Goal: Use online tool/utility: Utilize a website feature to perform a specific function

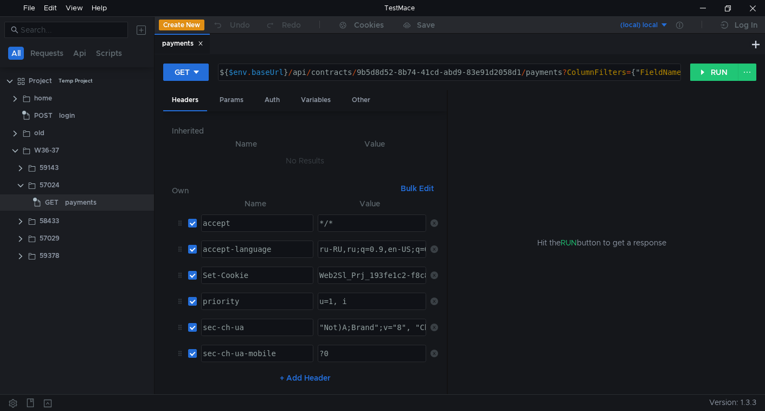
click at [19, 182] on clr-icon at bounding box center [20, 185] width 9 height 9
click at [702, 6] on div at bounding box center [702, 8] width 25 height 16
click at [187, 43] on div "payments" at bounding box center [182, 43] width 41 height 11
click at [18, 221] on clr-icon at bounding box center [20, 220] width 9 height 9
click at [20, 216] on clr-icon at bounding box center [20, 220] width 9 height 9
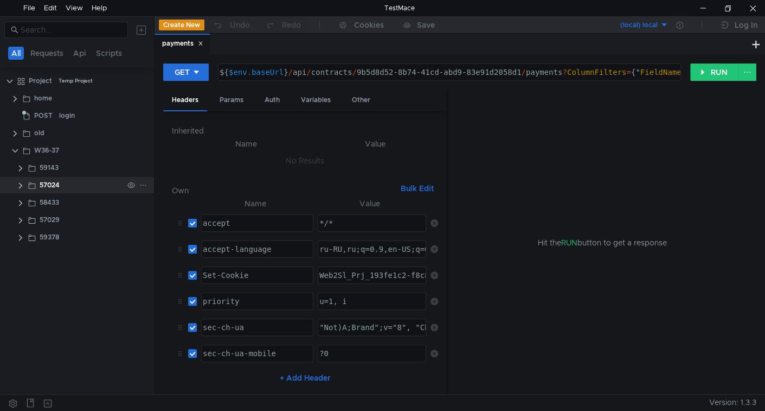
click at [21, 183] on clr-icon at bounding box center [20, 185] width 9 height 9
click at [91, 202] on div "payments" at bounding box center [80, 202] width 31 height 16
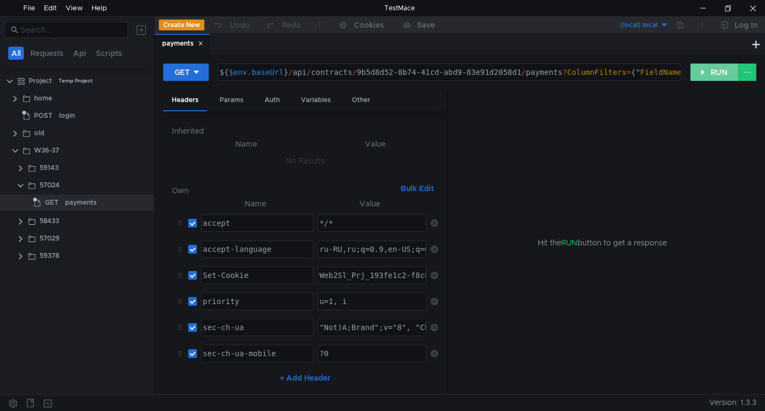
click at [701, 69] on button "RUN" at bounding box center [714, 71] width 48 height 17
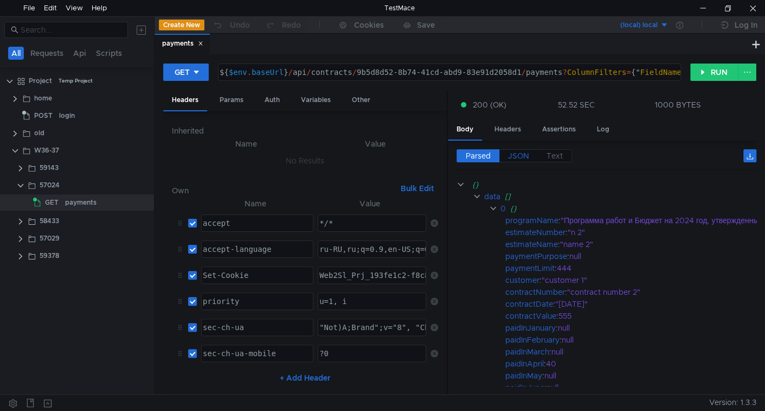
click at [520, 158] on span "JSON" at bounding box center [518, 156] width 21 height 10
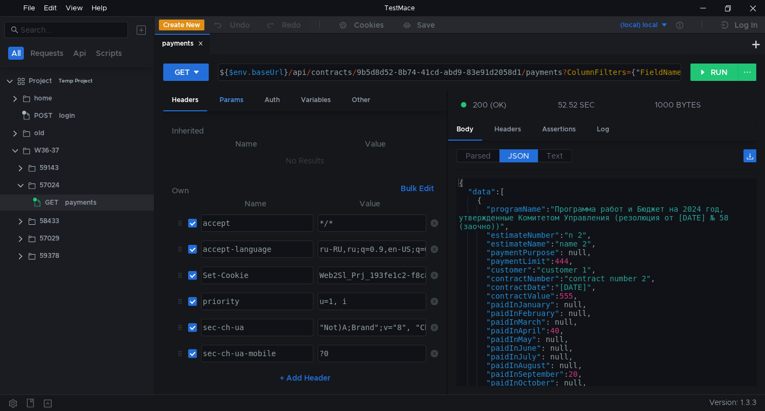
click at [246, 103] on div "Params" at bounding box center [231, 100] width 41 height 20
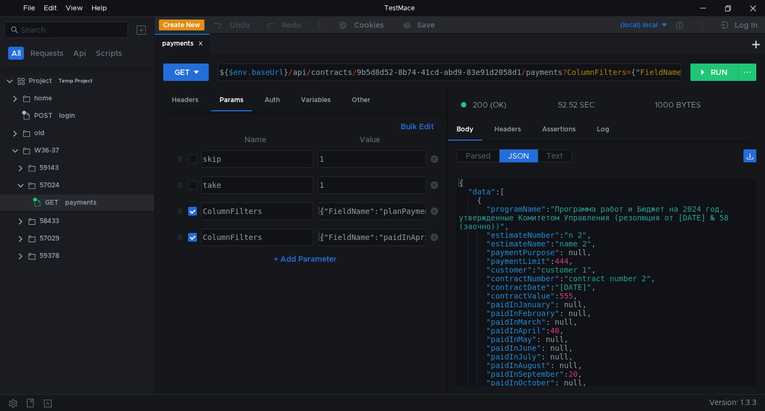
click at [192, 236] on input "checkbox" at bounding box center [192, 237] width 9 height 9
checkbox input "false"
click at [192, 212] on label at bounding box center [192, 211] width 9 height 12
checkbox input "false"
click at [715, 72] on button "RUN" at bounding box center [714, 71] width 48 height 17
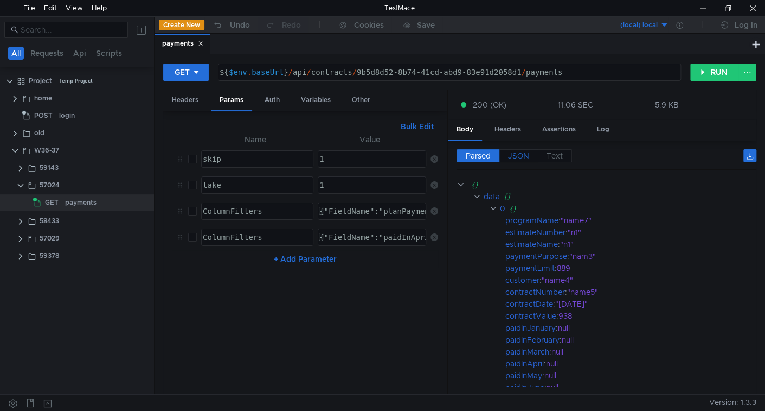
click at [527, 153] on span "JSON" at bounding box center [518, 156] width 21 height 10
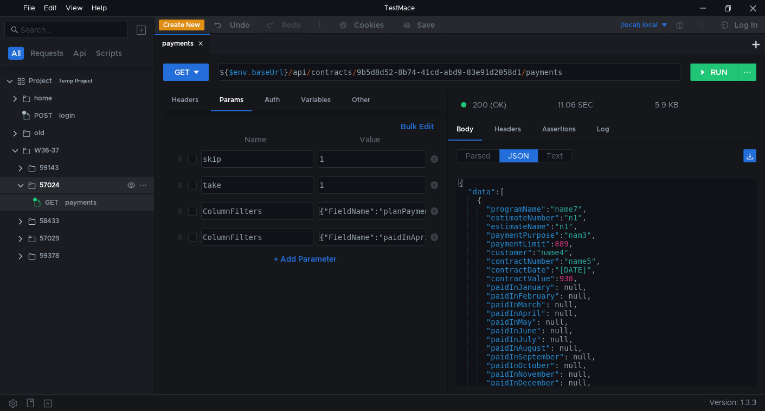
click at [19, 183] on clr-icon at bounding box center [20, 185] width 9 height 9
click at [202, 42] on icon at bounding box center [200, 43] width 5 height 5
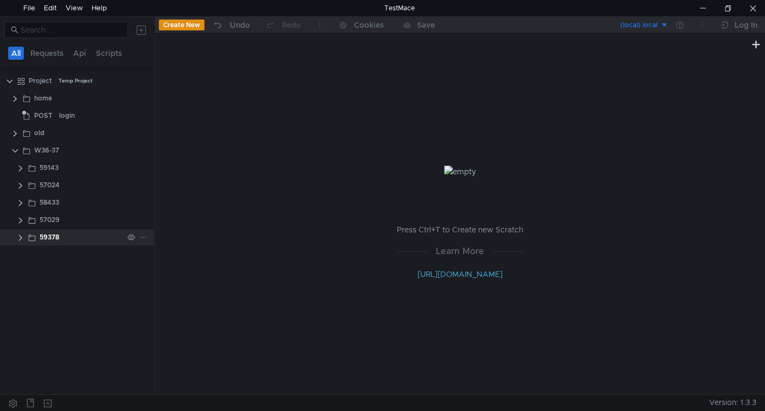
click at [19, 239] on clr-icon at bounding box center [20, 237] width 9 height 9
click at [88, 255] on div "registry" at bounding box center [77, 254] width 25 height 16
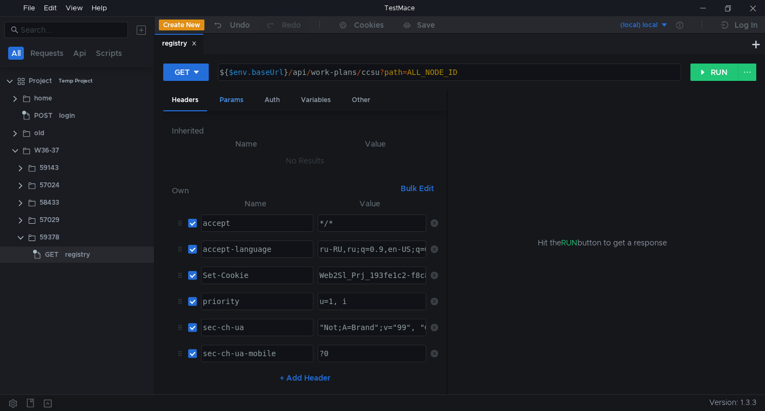
click at [238, 98] on div "Params" at bounding box center [231, 100] width 41 height 20
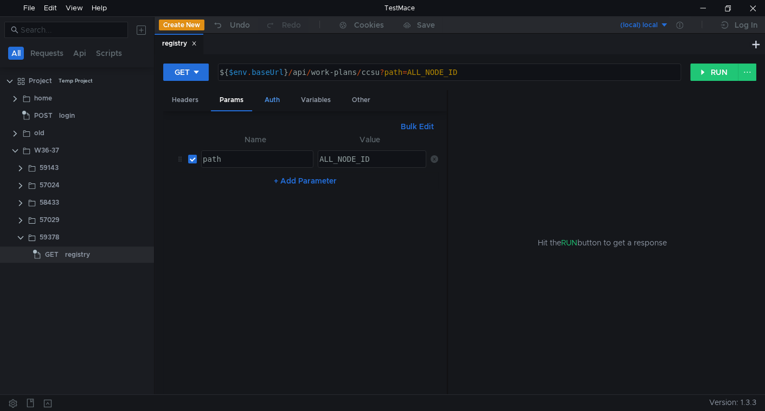
click at [272, 100] on div "Auth" at bounding box center [272, 100] width 33 height 20
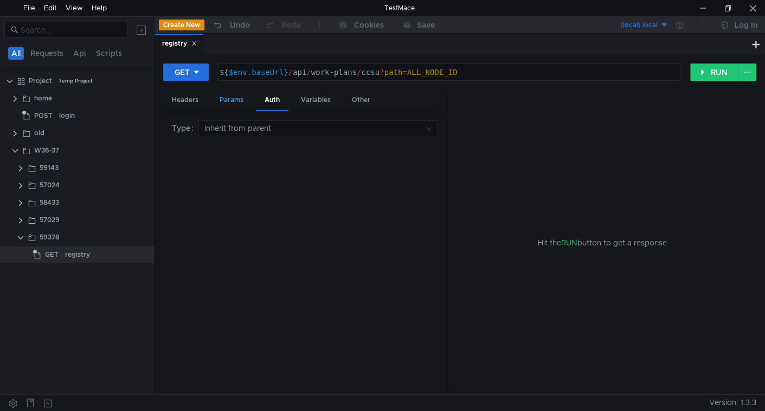
click at [230, 99] on div "Params" at bounding box center [231, 100] width 41 height 20
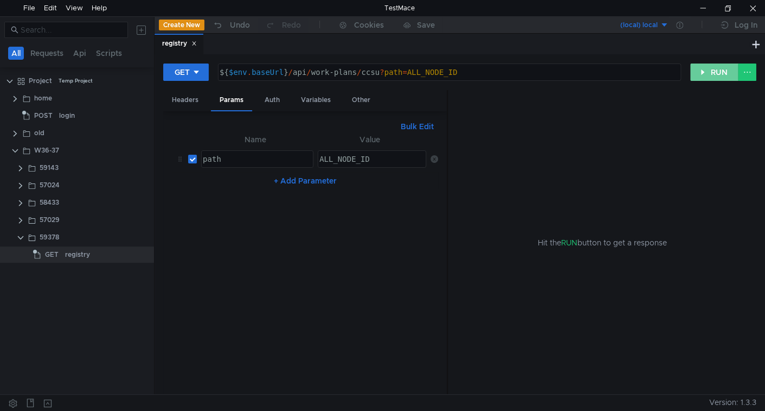
click at [715, 74] on button "RUN" at bounding box center [714, 71] width 48 height 17
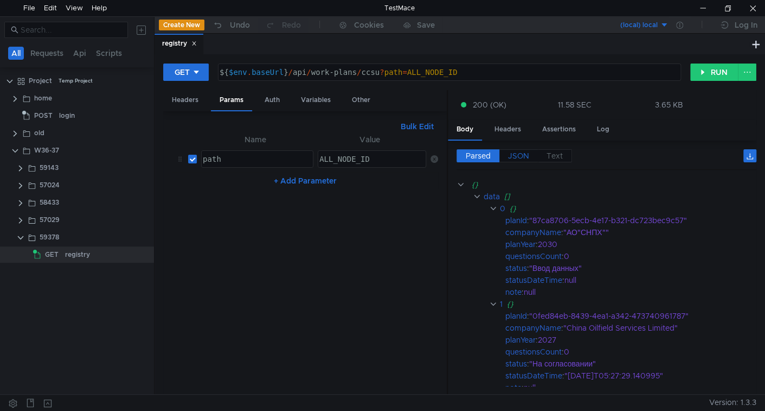
click at [520, 157] on span "JSON" at bounding box center [518, 156] width 21 height 10
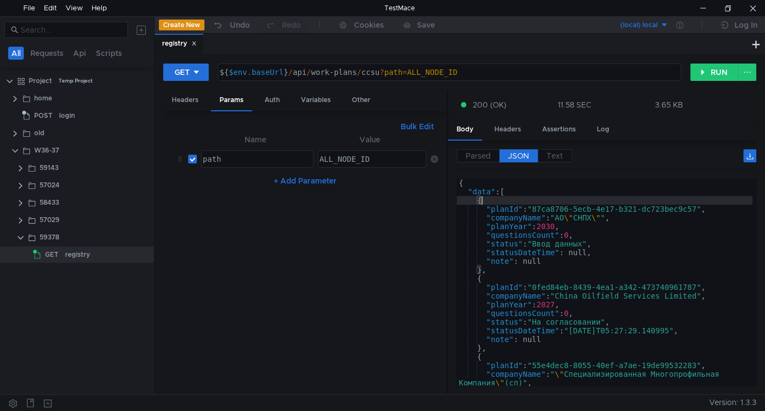
click at [505, 202] on div "{ "data" : [ { "planId" : "87ca8706-5ecb-4e17-b321-dc723bec9c57" , "companyName…" at bounding box center [605, 290] width 296 height 225
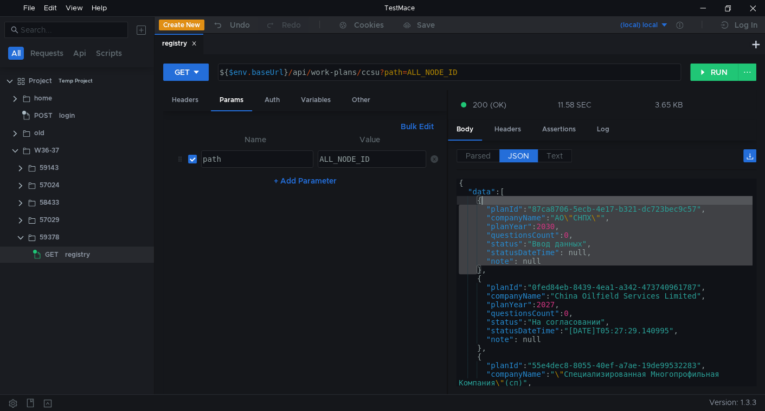
click at [506, 207] on div "{ "data" : [ { "planId" : "87ca8706-5ecb-4e17-b321-dc723bec9c57" , "companyName…" at bounding box center [605, 281] width 296 height 207
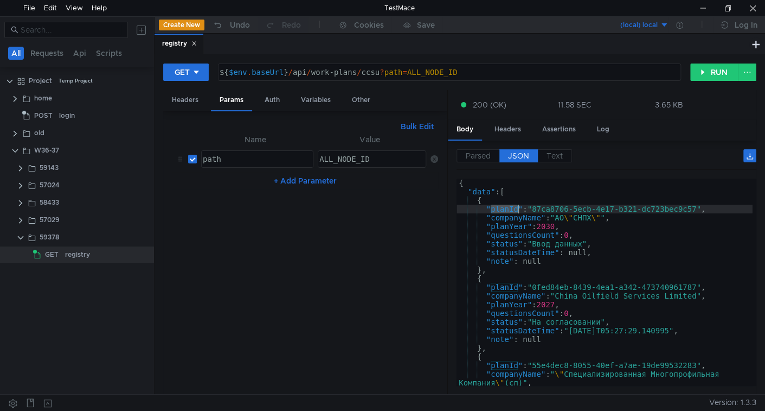
click at [506, 207] on div "{ "data" : [ { "planId" : "87ca8706-5ecb-4e17-b321-dc723bec9c57" , "companyName…" at bounding box center [605, 290] width 296 height 225
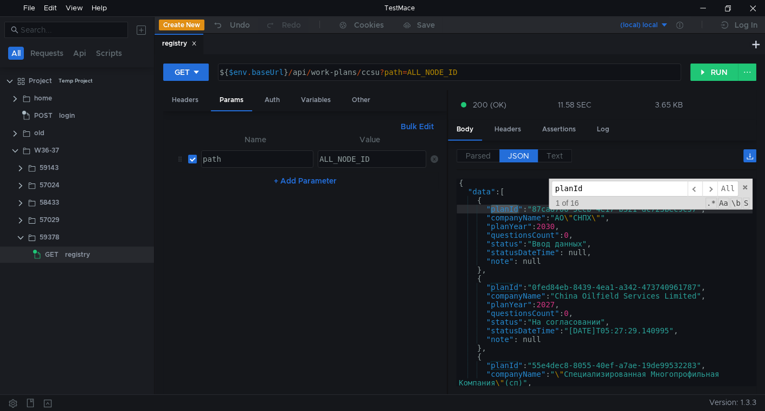
click at [740, 188] on div "planId ​ ​ All Replace All + 1 of 16 .* Aa \b S" at bounding box center [651, 193] width 204 height 31
click at [747, 188] on div "planId ​ ​ All Replace All + 1 of 16 .* Aa \b S" at bounding box center [651, 193] width 204 height 31
click at [747, 187] on span at bounding box center [745, 187] width 8 height 8
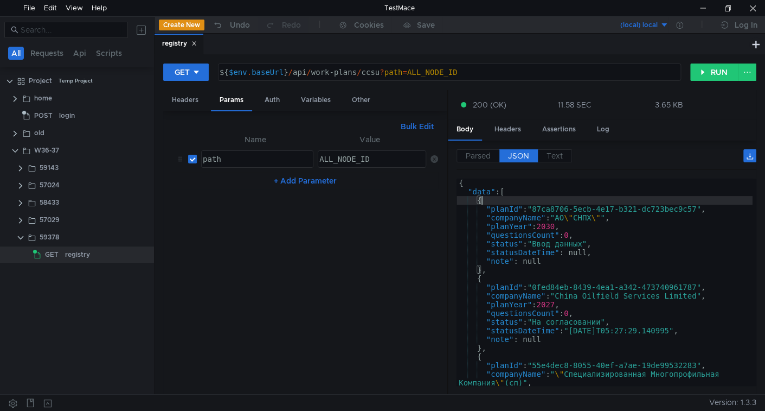
click at [584, 203] on div "{ "data" : [ { "planId" : "87ca8706-5ecb-4e17-b321-dc723bec9c57" , "companyName…" at bounding box center [605, 290] width 296 height 225
type textarea "{"
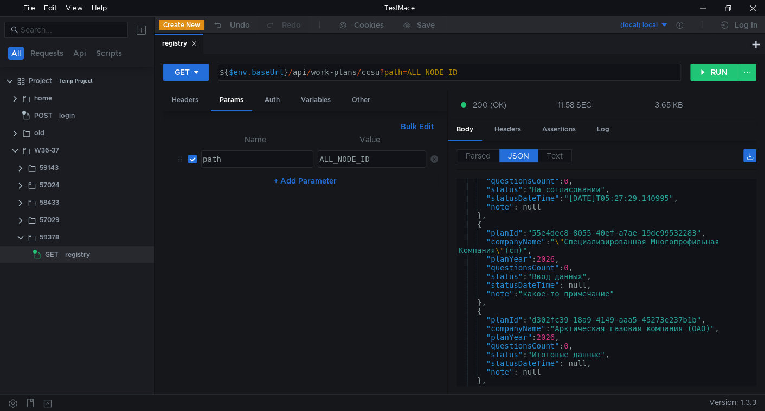
scroll to position [176, 0]
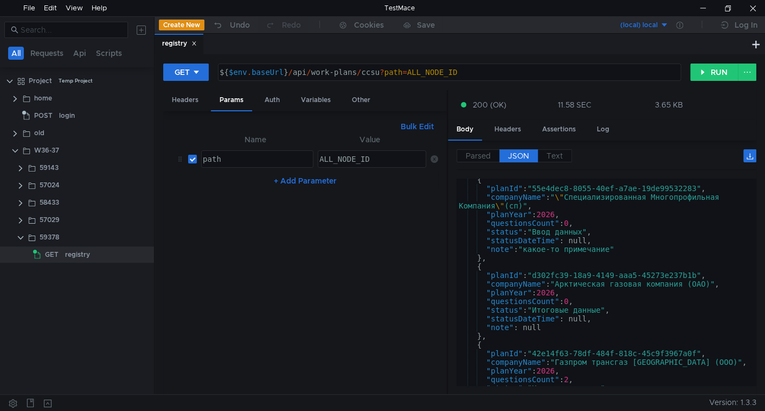
click at [518, 317] on div "{ "planId" : "55e4dec8-8055-40ef-a7ae-19de99532283" , "companyName" : " \" Спец…" at bounding box center [605, 287] width 296 height 225
type textarea ""statusDateTime": null,"
click at [518, 317] on div "{ "planId" : "55e4dec8-8055-40ef-a7ae-19de99532283" , "companyName" : " \" Спец…" at bounding box center [605, 287] width 296 height 225
type input "statusDateTime"
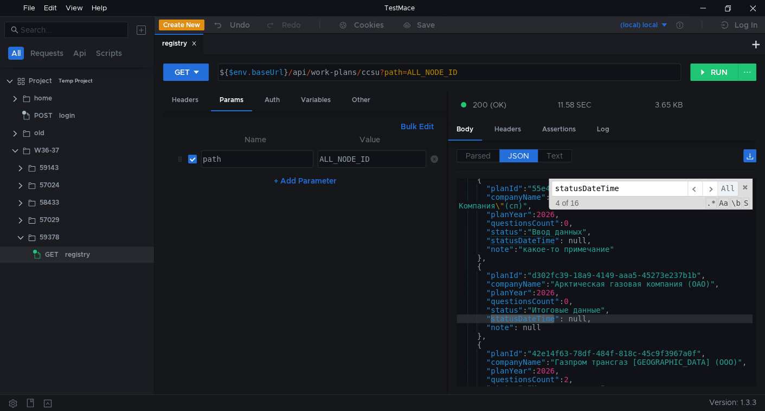
click at [728, 188] on span "All" at bounding box center [727, 189] width 21 height 16
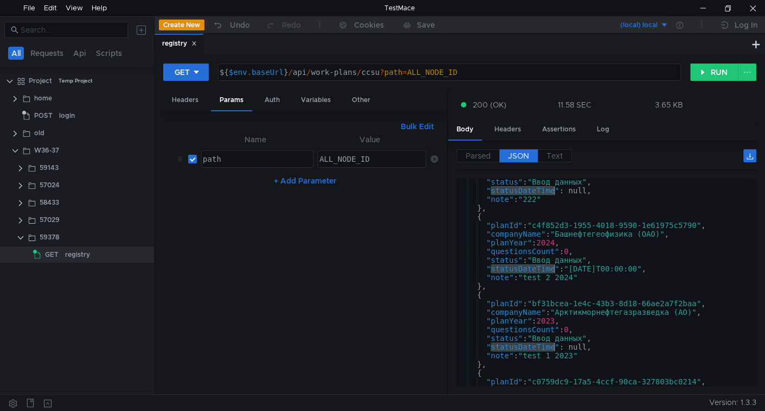
scroll to position [1102, 0]
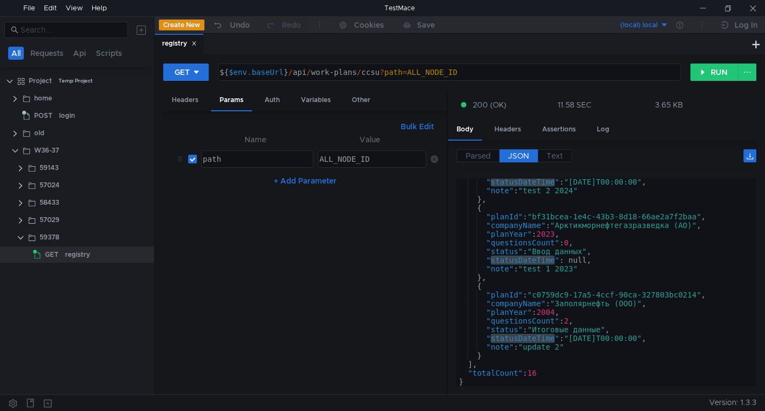
scroll to position [1102, 0]
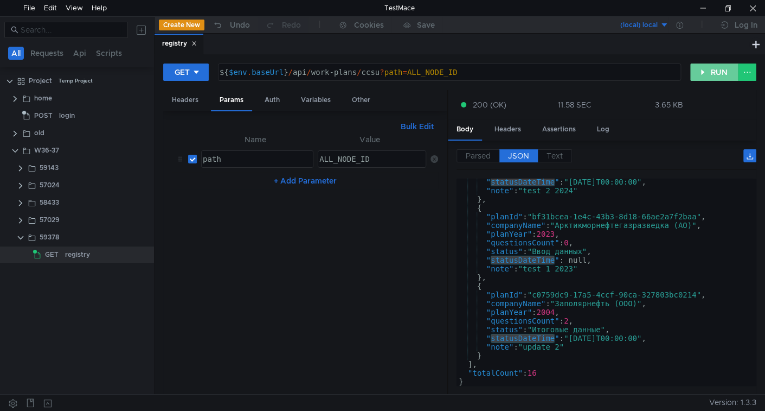
click at [708, 68] on button "RUN" at bounding box center [714, 71] width 48 height 17
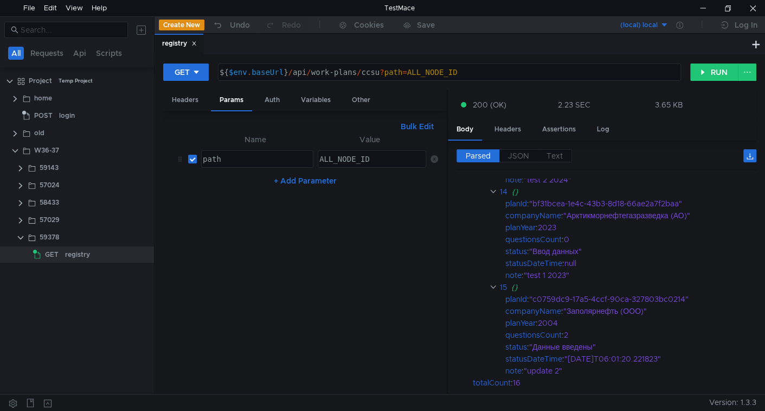
scroll to position [1497, 0]
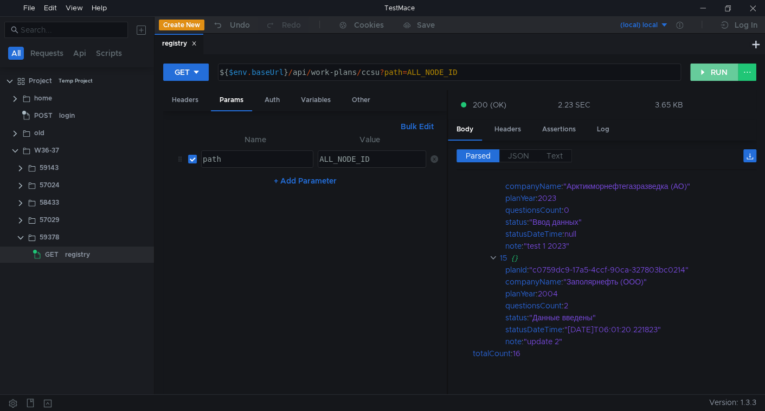
drag, startPoint x: 698, startPoint y: 70, endPoint x: 698, endPoint y: 83, distance: 13.0
click at [699, 70] on button "RUN" at bounding box center [714, 71] width 48 height 17
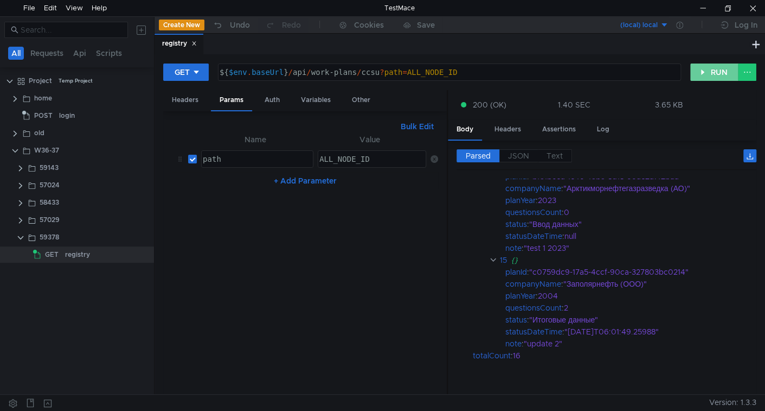
click at [707, 73] on button "RUN" at bounding box center [714, 71] width 48 height 17
click at [716, 67] on button "RUN" at bounding box center [714, 71] width 48 height 17
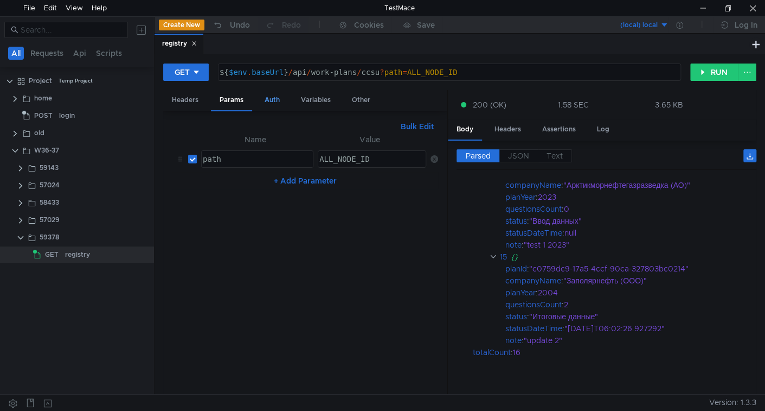
click at [265, 102] on div "Auth" at bounding box center [272, 100] width 33 height 20
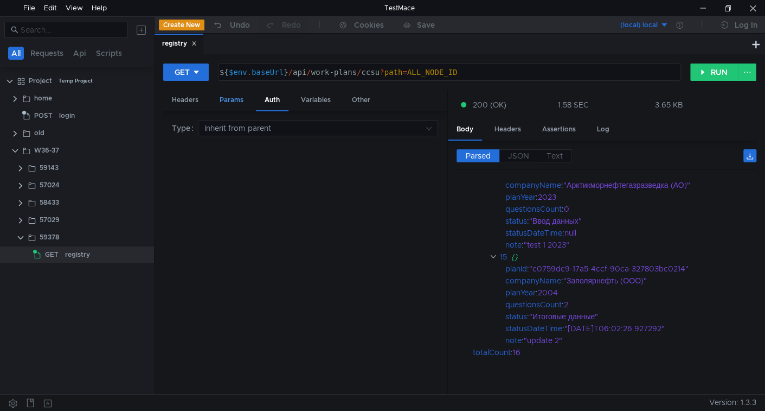
click at [235, 105] on div "Params" at bounding box center [231, 100] width 41 height 20
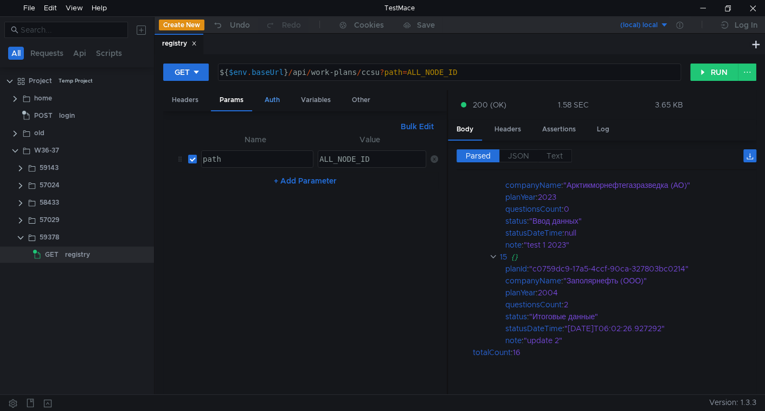
click at [271, 102] on div "Auth" at bounding box center [272, 100] width 33 height 20
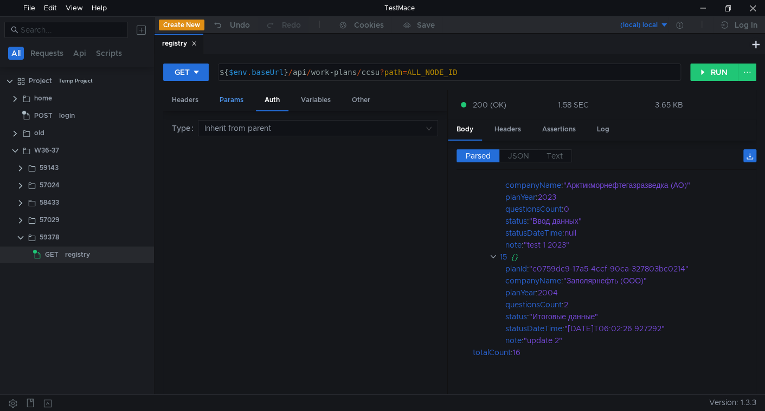
click at [236, 99] on div "Params" at bounding box center [231, 100] width 41 height 20
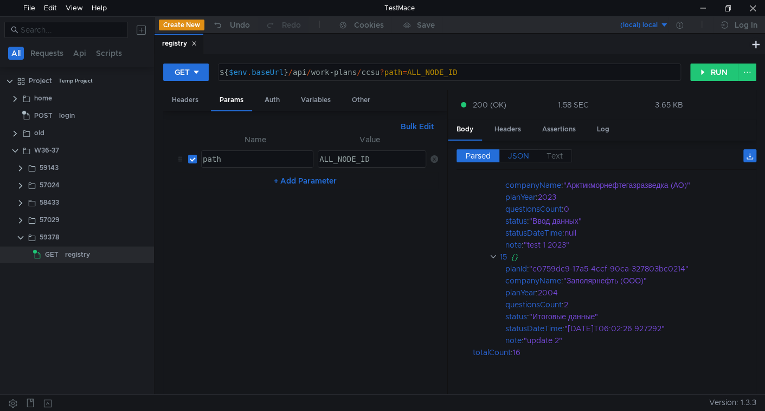
click at [527, 155] on span "JSON" at bounding box center [518, 156] width 21 height 10
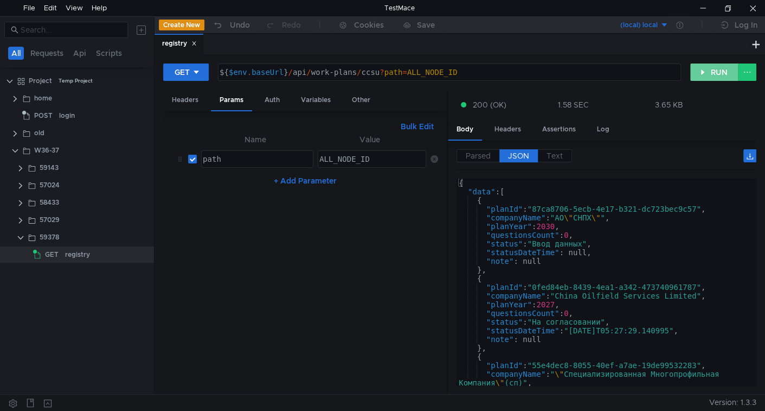
click at [721, 74] on button "RUN" at bounding box center [714, 71] width 48 height 17
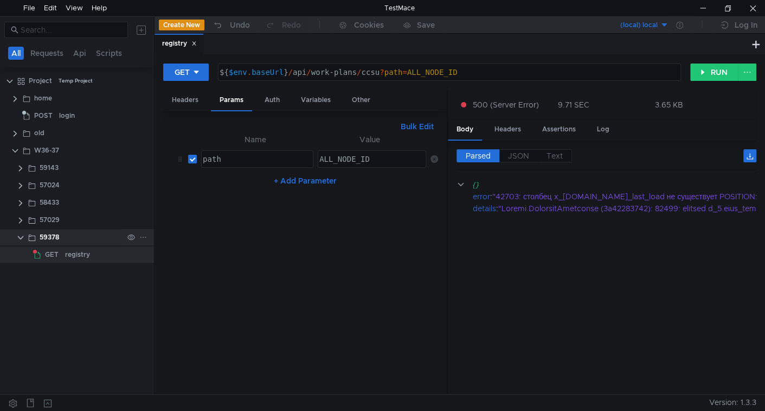
click at [142, 238] on icon at bounding box center [143, 237] width 8 height 8
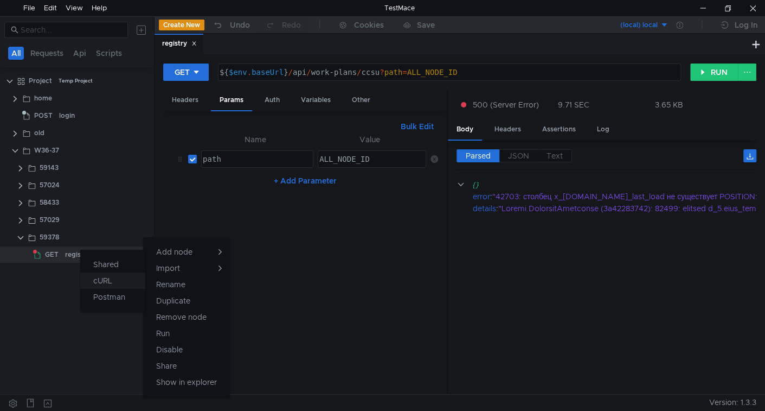
click at [121, 283] on button "cURL" at bounding box center [112, 280] width 65 height 16
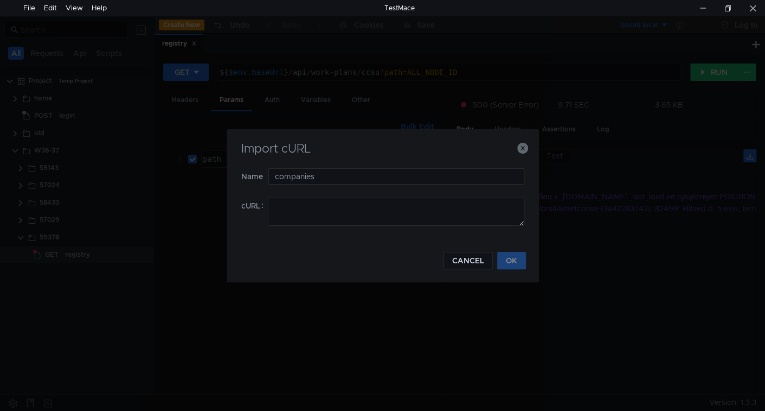
type input "companies"
paste textarea "curl 'https://ius-msb.sgp2.local/ius-msb-dev/api/v2/lookups/companies-by-permis…"
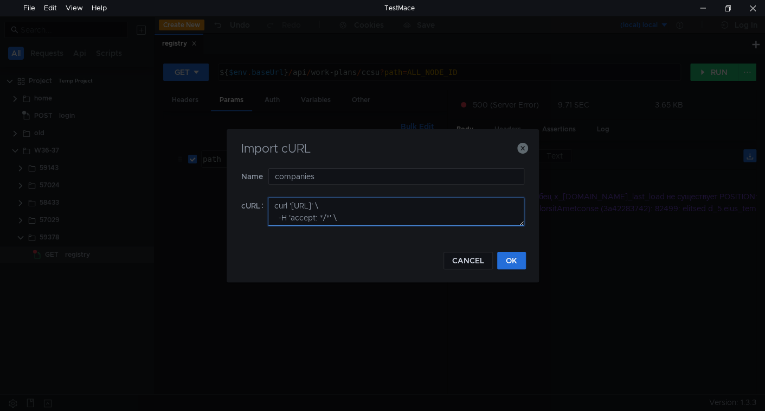
scroll to position [228, 0]
type textarea "curl 'https://ius-msb.sgp2.local/ius-msb-dev/api/v2/lookups/companies-by-permis…"
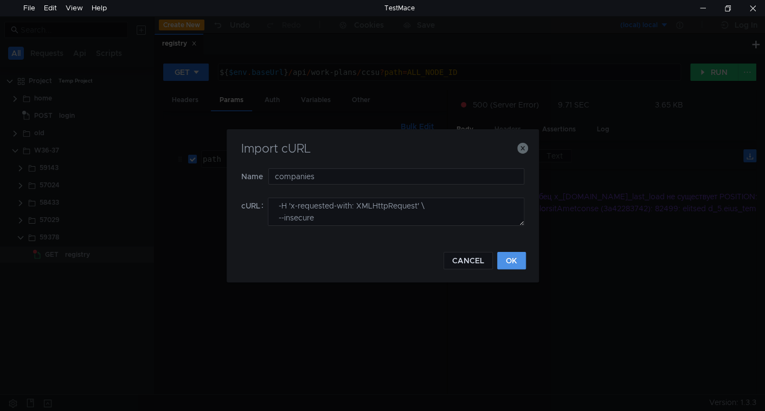
drag, startPoint x: 503, startPoint y: 255, endPoint x: 588, endPoint y: 409, distance: 175.7
click at [504, 255] on button "OK" at bounding box center [511, 260] width 29 height 17
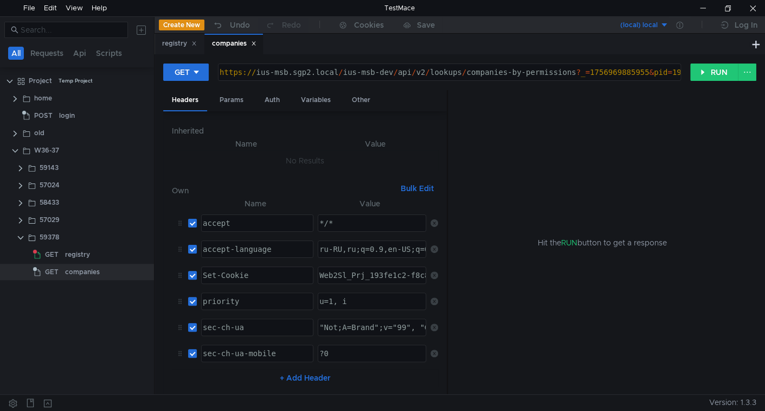
click at [393, 74] on div "https:// ius-msb.sgp2.local / ius-msb-dev / api / v2 / lookups / companies-by-p…" at bounding box center [526, 81] width 619 height 26
type textarea "${$env.baseUrl}/api/v2/lookups/companies-by-permissions?_=1756969885955&pid=193…"
click at [233, 96] on div "Params" at bounding box center [231, 100] width 41 height 20
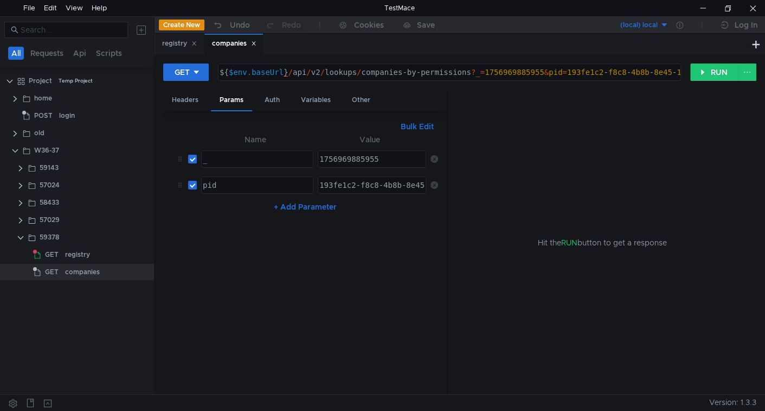
click at [433, 158] on icon at bounding box center [435, 159] width 8 height 8
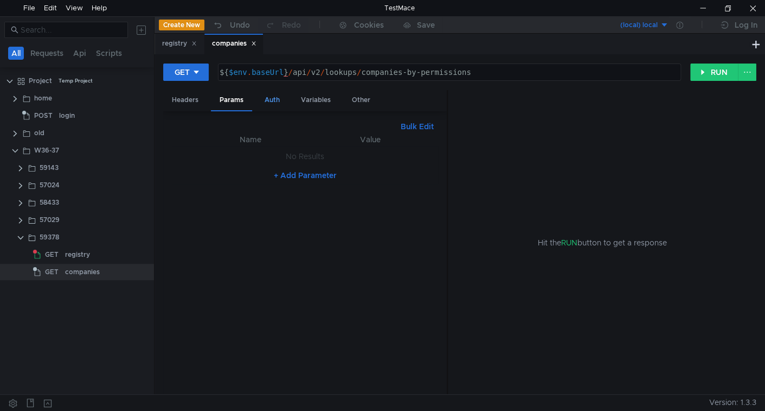
click at [271, 97] on div "Auth" at bounding box center [272, 100] width 33 height 20
click at [230, 100] on div "Params" at bounding box center [231, 100] width 41 height 20
click at [714, 78] on button "RUN" at bounding box center [714, 71] width 48 height 17
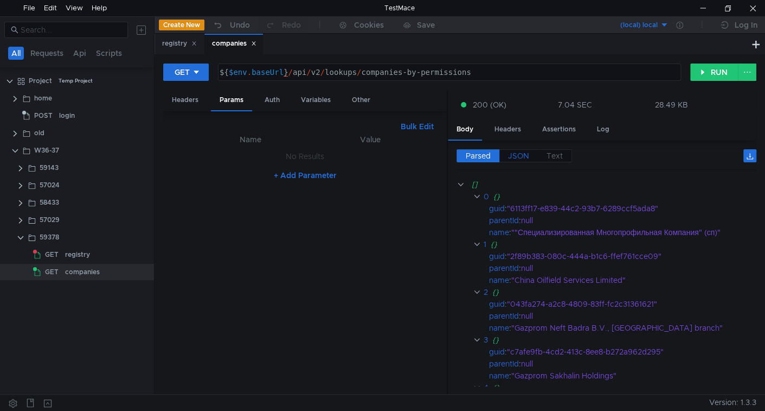
click at [517, 153] on span "JSON" at bounding box center [518, 156] width 21 height 10
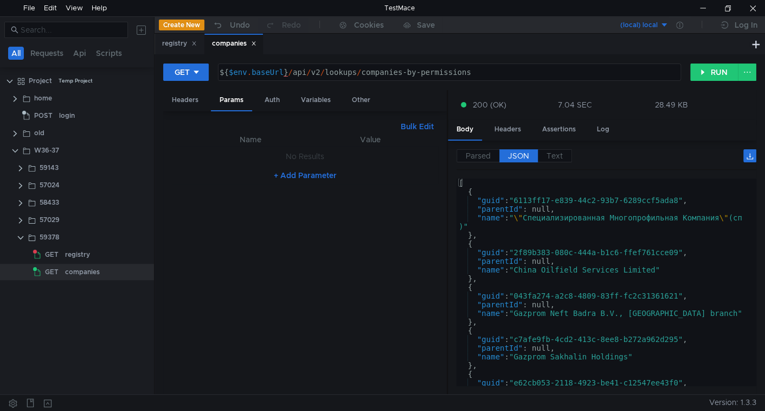
type textarea ""guid": "6113ff17-e839-44c2-93b7-6289ccf5ada8","
click at [490, 201] on div "[ { "guid" : "6113ff17-e839-44c2-93b7-6289ccf5ada8" , "parentId" : null, "name"…" at bounding box center [605, 288] width 296 height 221
click at [490, 201] on div "[ { "guid" : "6113ff17-e839-44c2-93b7-6289ccf5ada8" , "parentId" : null, "name"…" at bounding box center [605, 290] width 296 height 225
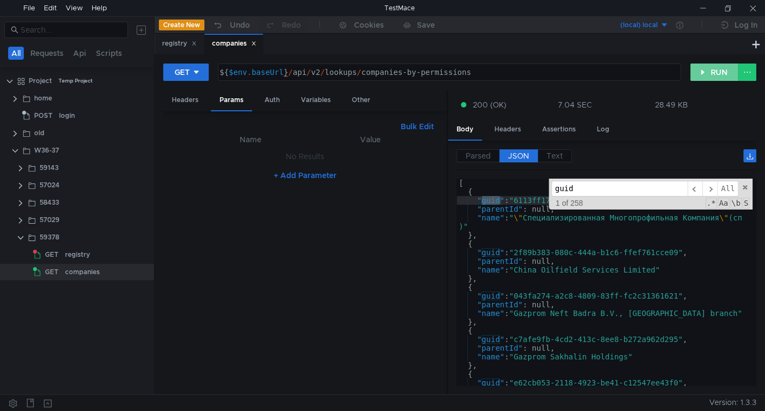
drag, startPoint x: 715, startPoint y: 74, endPoint x: 711, endPoint y: 81, distance: 7.8
click at [715, 74] on button "RUN" at bounding box center [714, 71] width 48 height 17
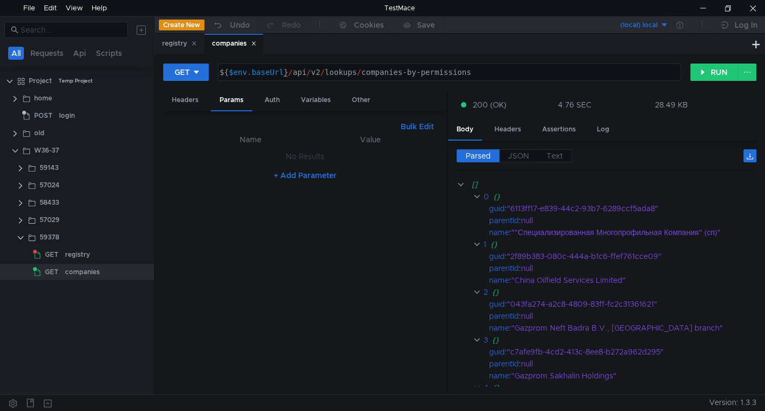
click at [527, 147] on div "Parsed JSON Text [] 0 {} guid : "6113ff17-e839-44c2-93b7-6289ccf5ada8" parentId…" at bounding box center [602, 267] width 309 height 254
click at [527, 156] on span "JSON" at bounding box center [518, 156] width 21 height 10
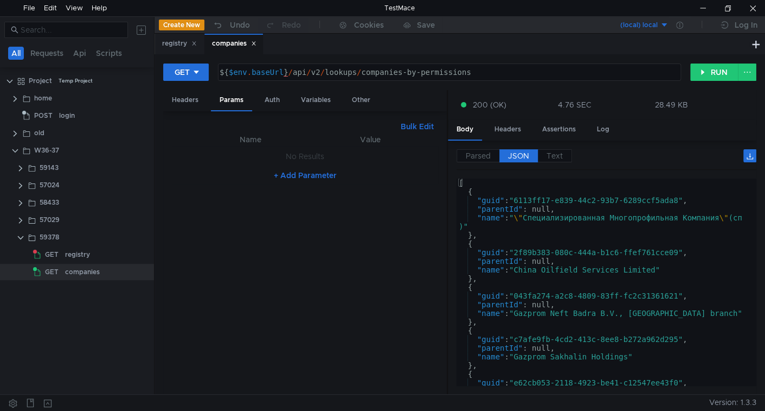
type textarea ""guid": "6113ff17-e839-44c2-93b7-6289ccf5ada8","
click at [495, 201] on div "[ { "guid" : "6113ff17-e839-44c2-93b7-6289ccf5ada8" , "parentId" : null, "name"…" at bounding box center [605, 290] width 296 height 225
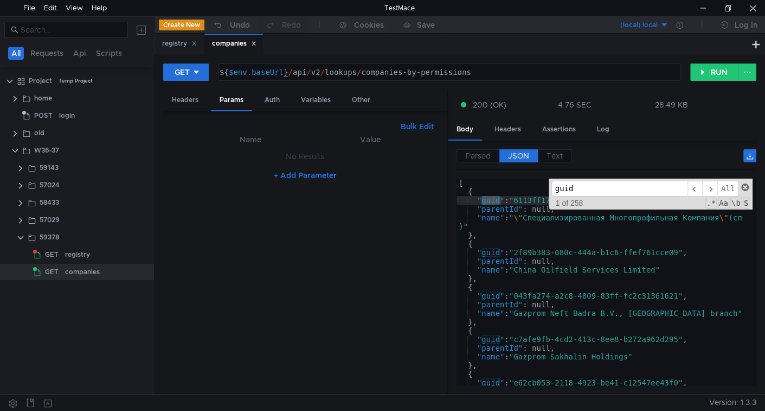
click at [747, 188] on span at bounding box center [745, 187] width 8 height 8
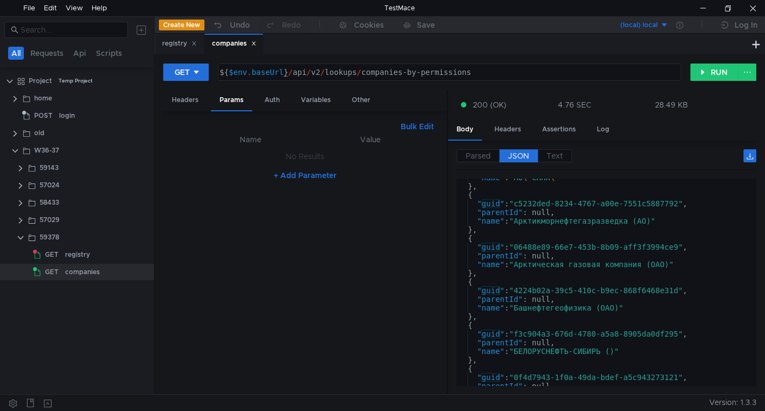
scroll to position [397, 0]
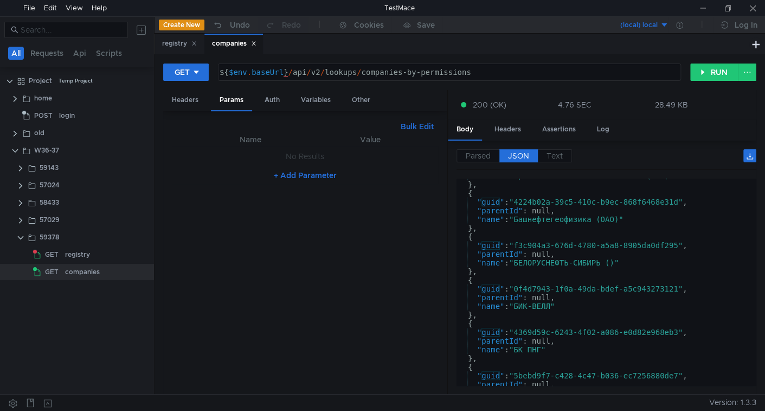
scroll to position [397, 0]
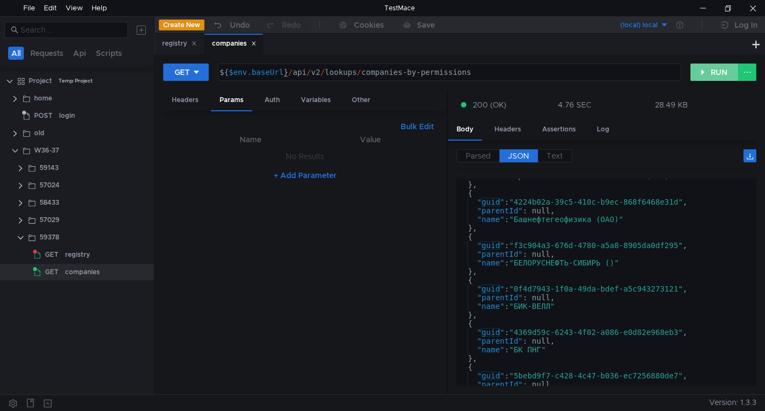
click at [720, 78] on button "RUN" at bounding box center [714, 71] width 48 height 17
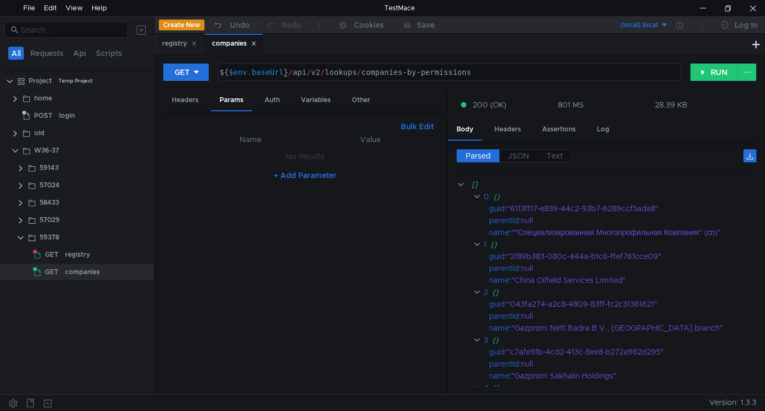
drag, startPoint x: 511, startPoint y: 157, endPoint x: 514, endPoint y: 170, distance: 13.2
click at [512, 157] on span "JSON" at bounding box center [518, 156] width 21 height 10
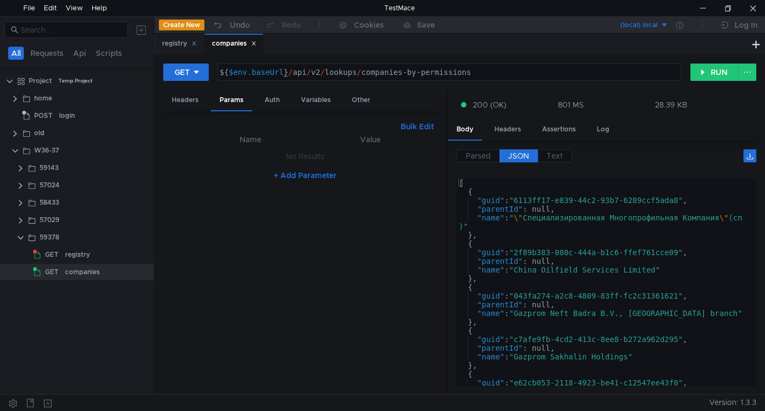
type textarea ""guid": "6113ff17-e839-44c2-93b7-6289ccf5ada8","
click at [497, 199] on div "[ { "guid" : "6113ff17-e839-44c2-93b7-6289ccf5ada8" , "parentId" : null, "name"…" at bounding box center [605, 288] width 296 height 221
click at [496, 199] on div "[ { "guid" : "6113ff17-e839-44c2-93b7-6289ccf5ada8" , "parentId" : null, "name"…" at bounding box center [605, 288] width 296 height 221
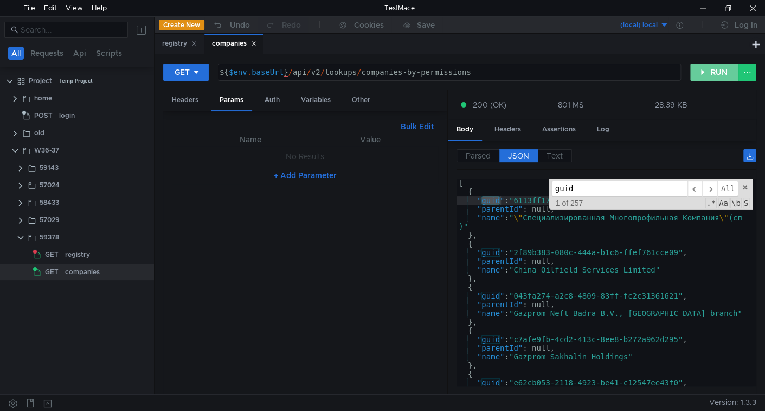
click at [699, 72] on button "RUN" at bounding box center [714, 71] width 48 height 17
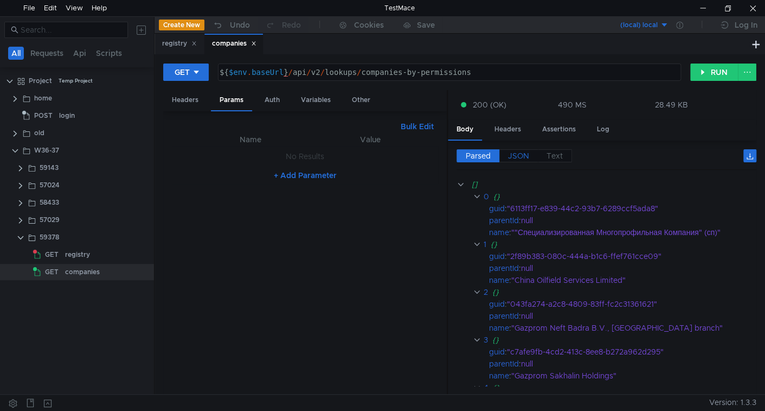
click at [514, 155] on span "JSON" at bounding box center [518, 156] width 21 height 10
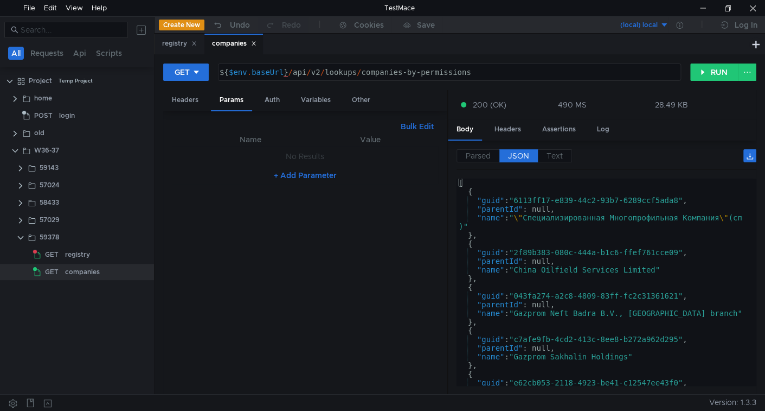
type textarea ""guid": "6113ff17-e839-44c2-93b7-6289ccf5ada8","
click at [483, 200] on div "[ { "guid" : "6113ff17-e839-44c2-93b7-6289ccf5ada8" , "parentId" : null, "name"…" at bounding box center [605, 290] width 296 height 225
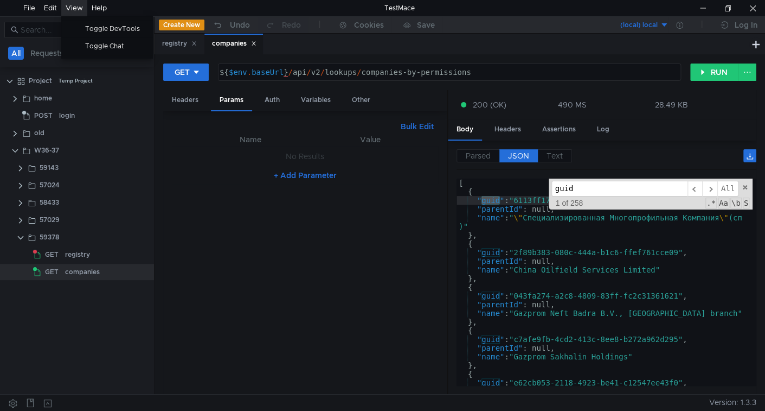
click at [67, 1] on div "View" at bounding box center [74, 8] width 17 height 16
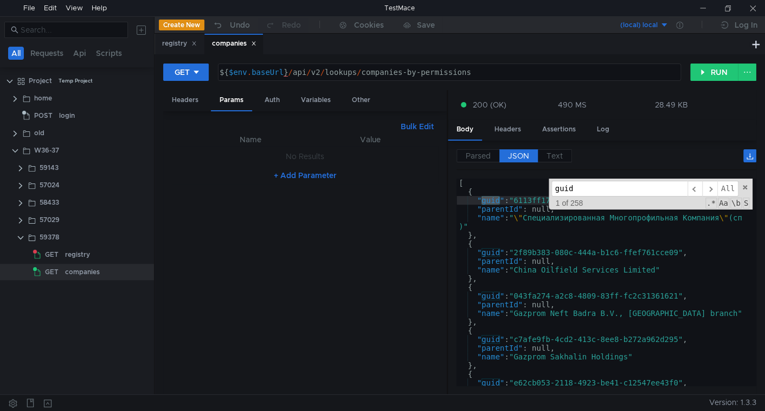
scroll to position [0, 4]
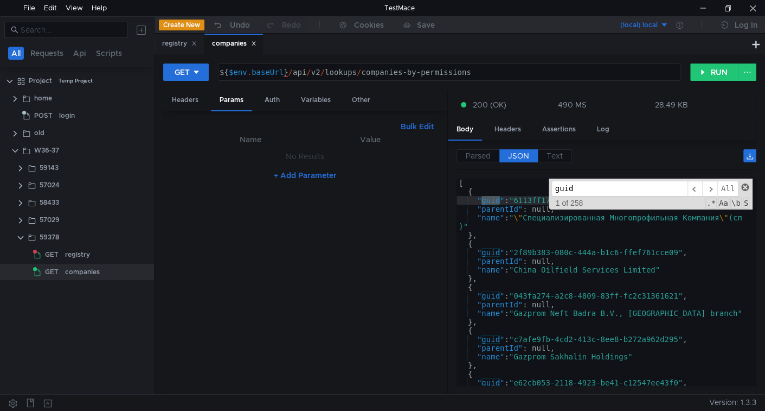
click at [745, 187] on span at bounding box center [745, 187] width 8 height 8
